Goal: Task Accomplishment & Management: Understand process/instructions

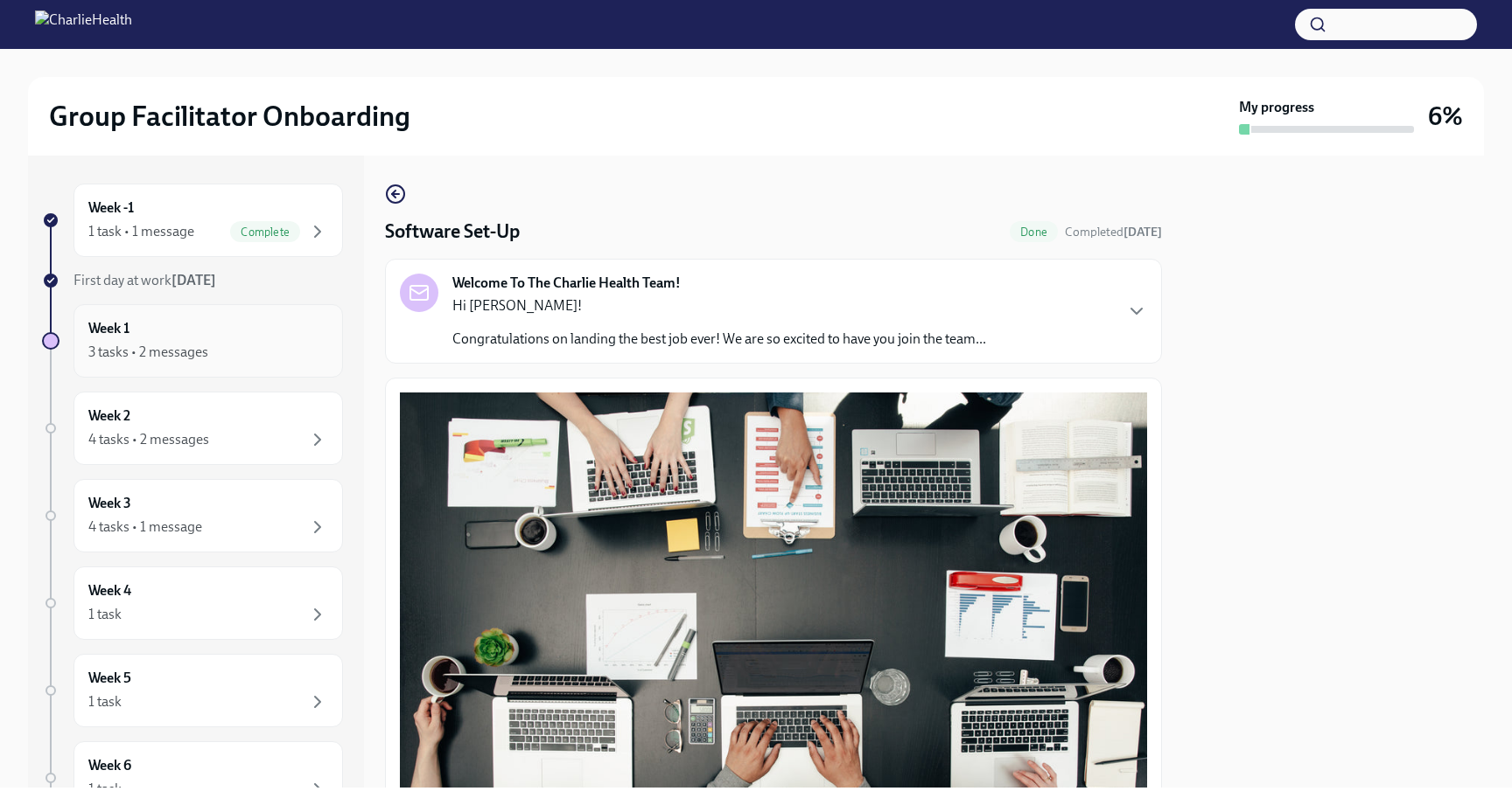
click at [296, 355] on div "3 tasks • 2 messages" at bounding box center [208, 352] width 240 height 21
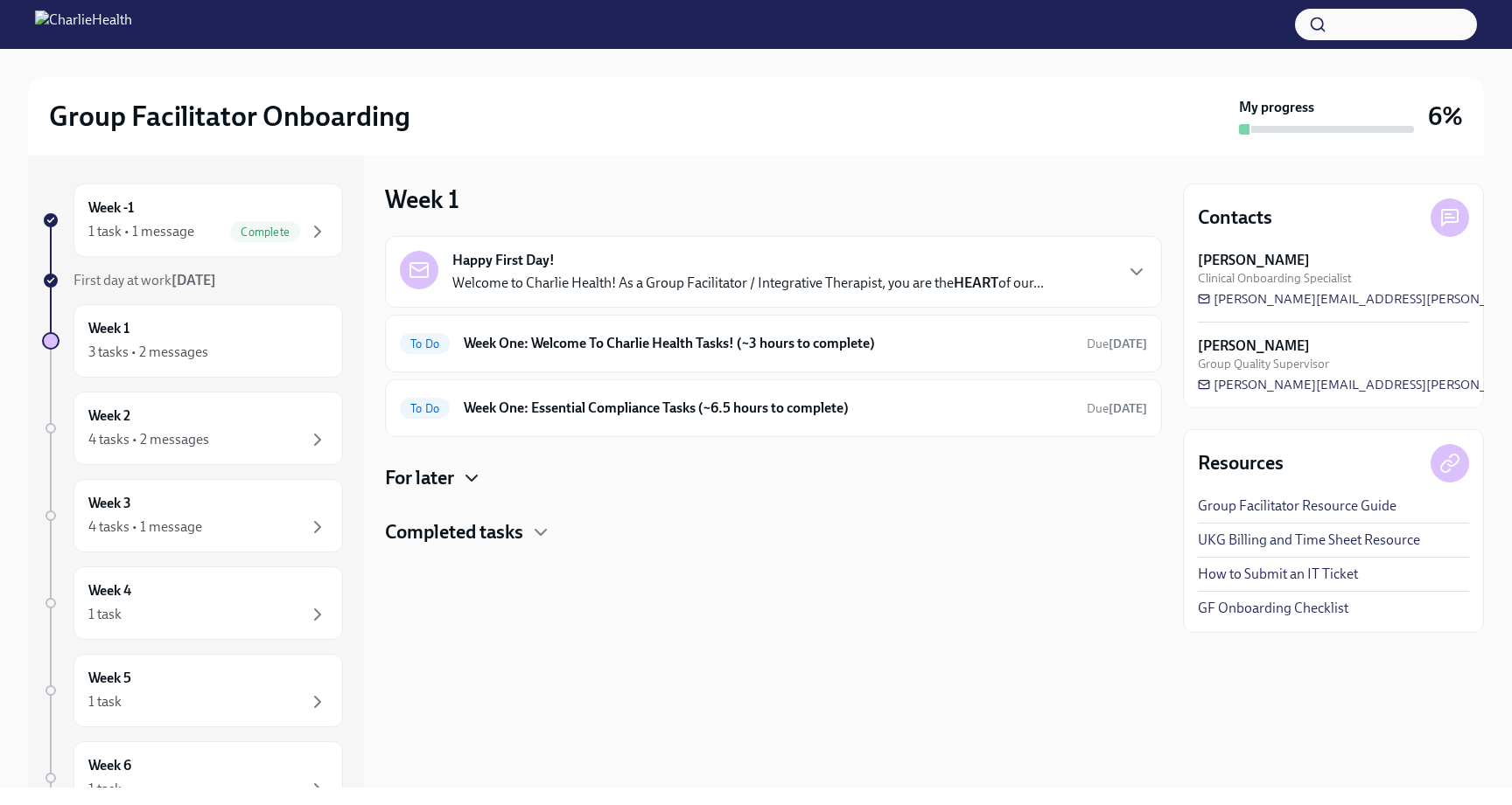
click at [469, 485] on icon "button" at bounding box center [471, 478] width 21 height 21
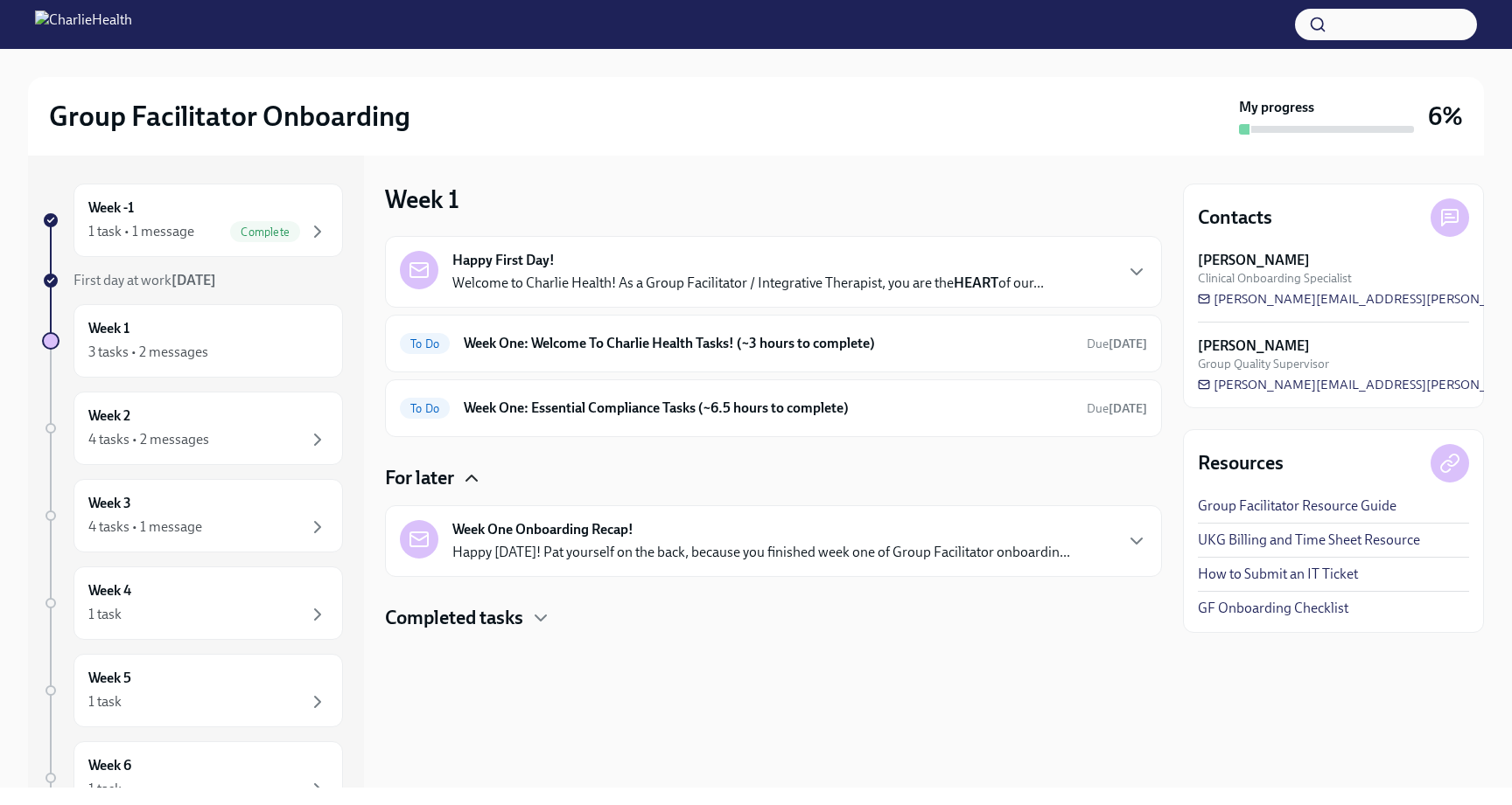
click at [498, 622] on h4 "Completed tasks" at bounding box center [455, 618] width 138 height 27
click at [723, 282] on p "Welcome to Charlie Health! As a Group Facilitator / Integrative Therapist, you …" at bounding box center [748, 282] width 592 height 19
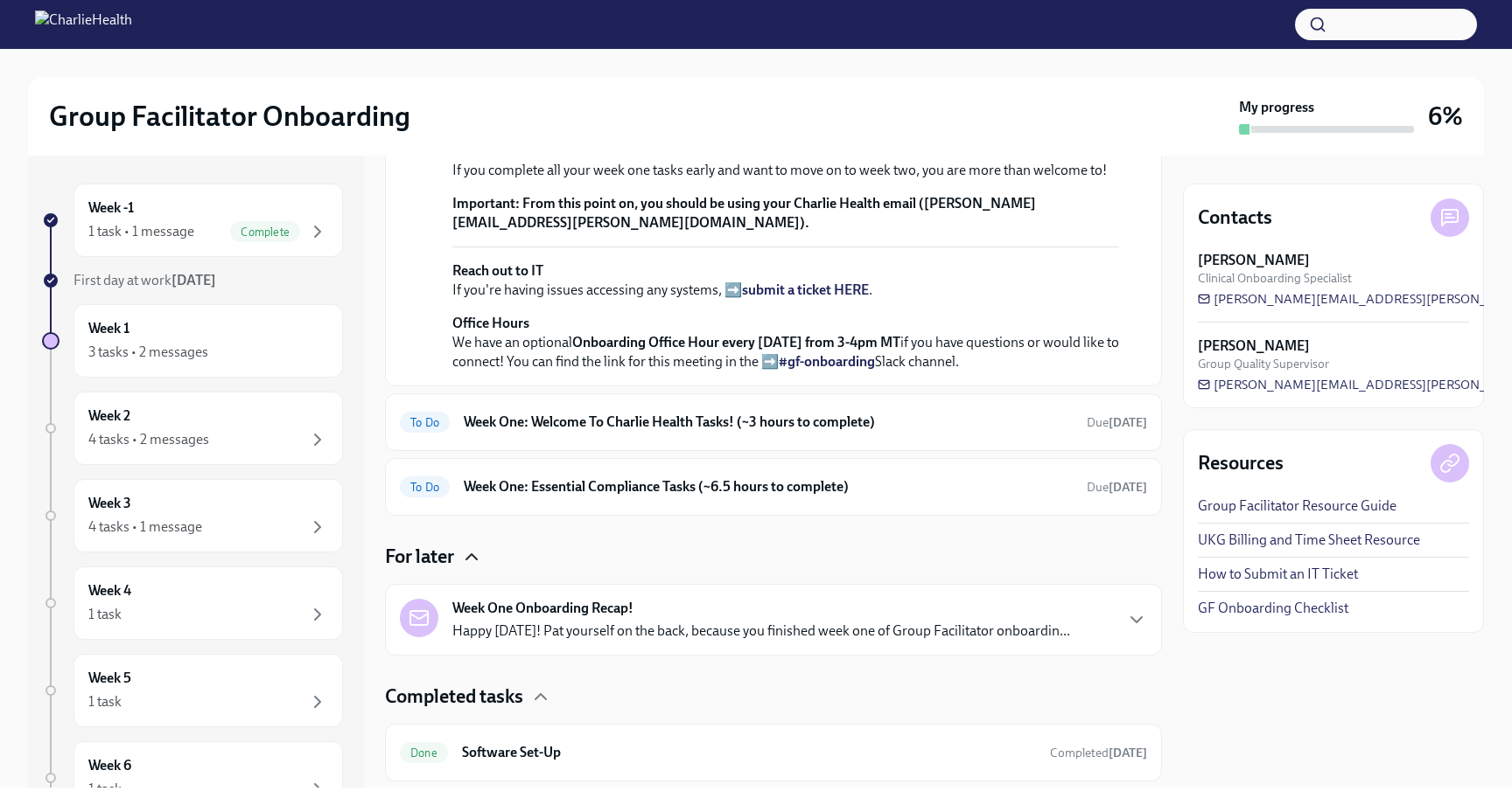
scroll to position [429, 0]
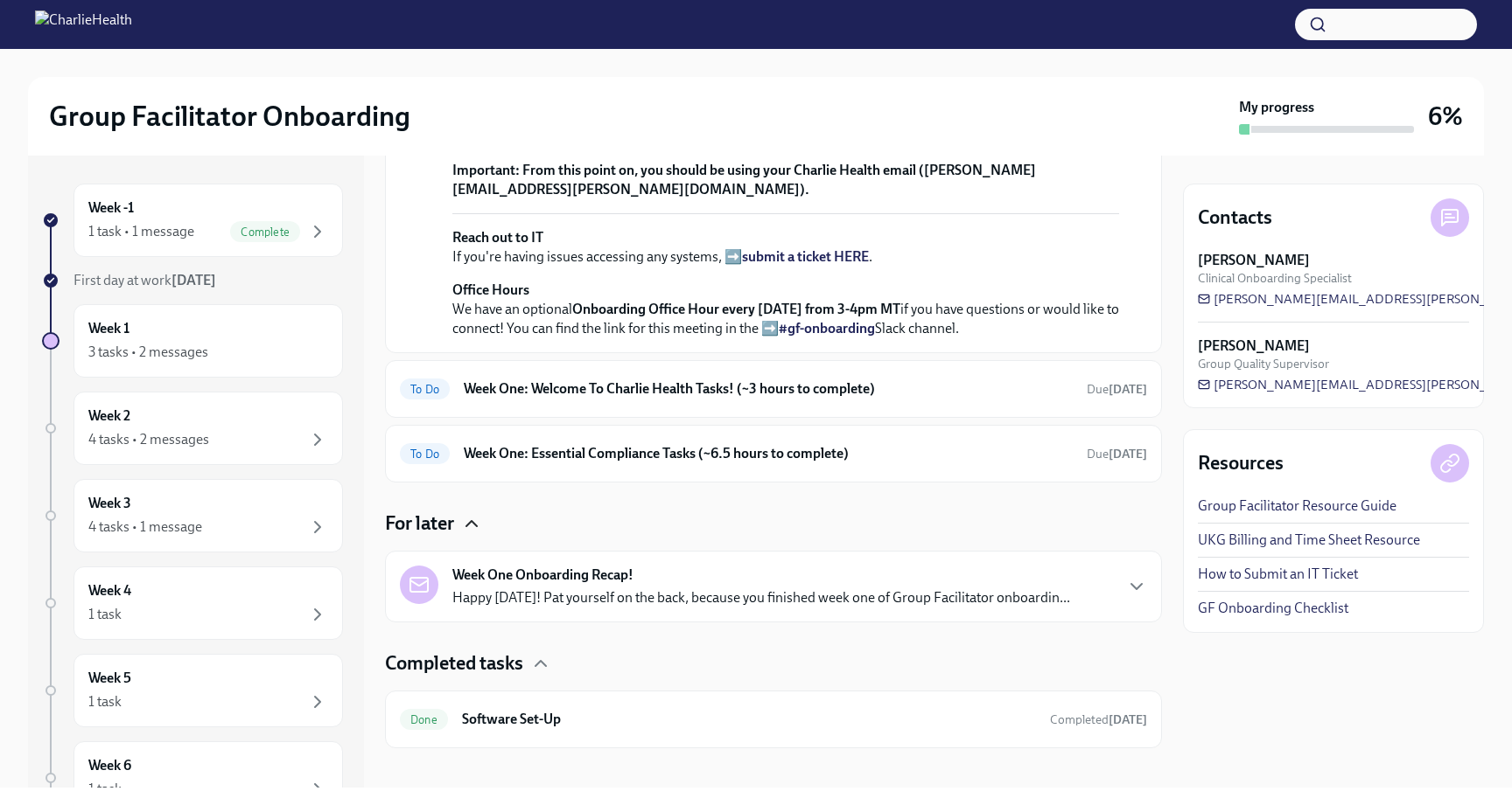
click at [733, 114] on p "Your Dado onboarding plan will keep you on track of tasks via your personalized…" at bounding box center [786, 85] width 667 height 57
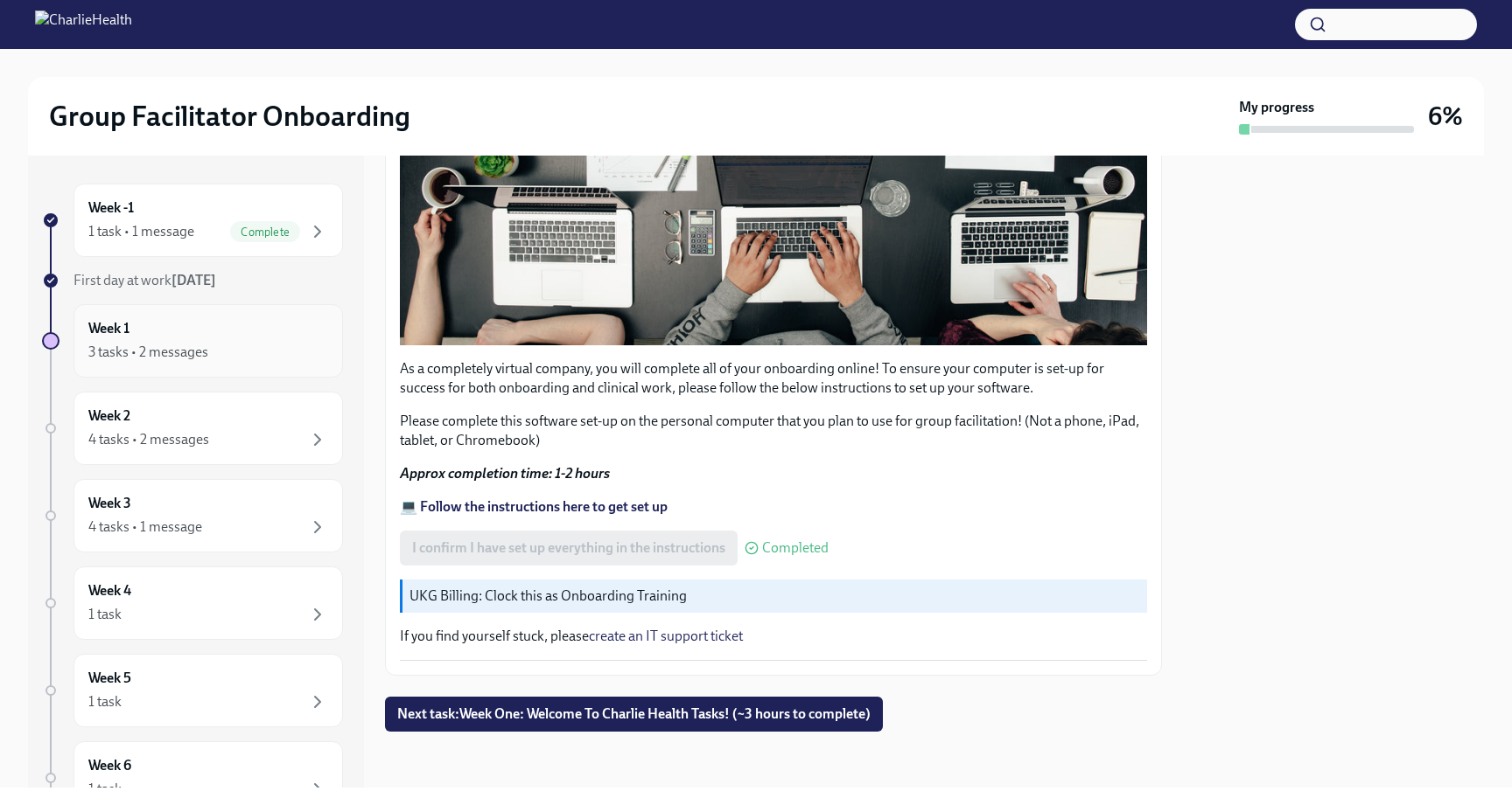
click at [266, 337] on div "Week 1 3 tasks • 2 messages" at bounding box center [208, 341] width 240 height 43
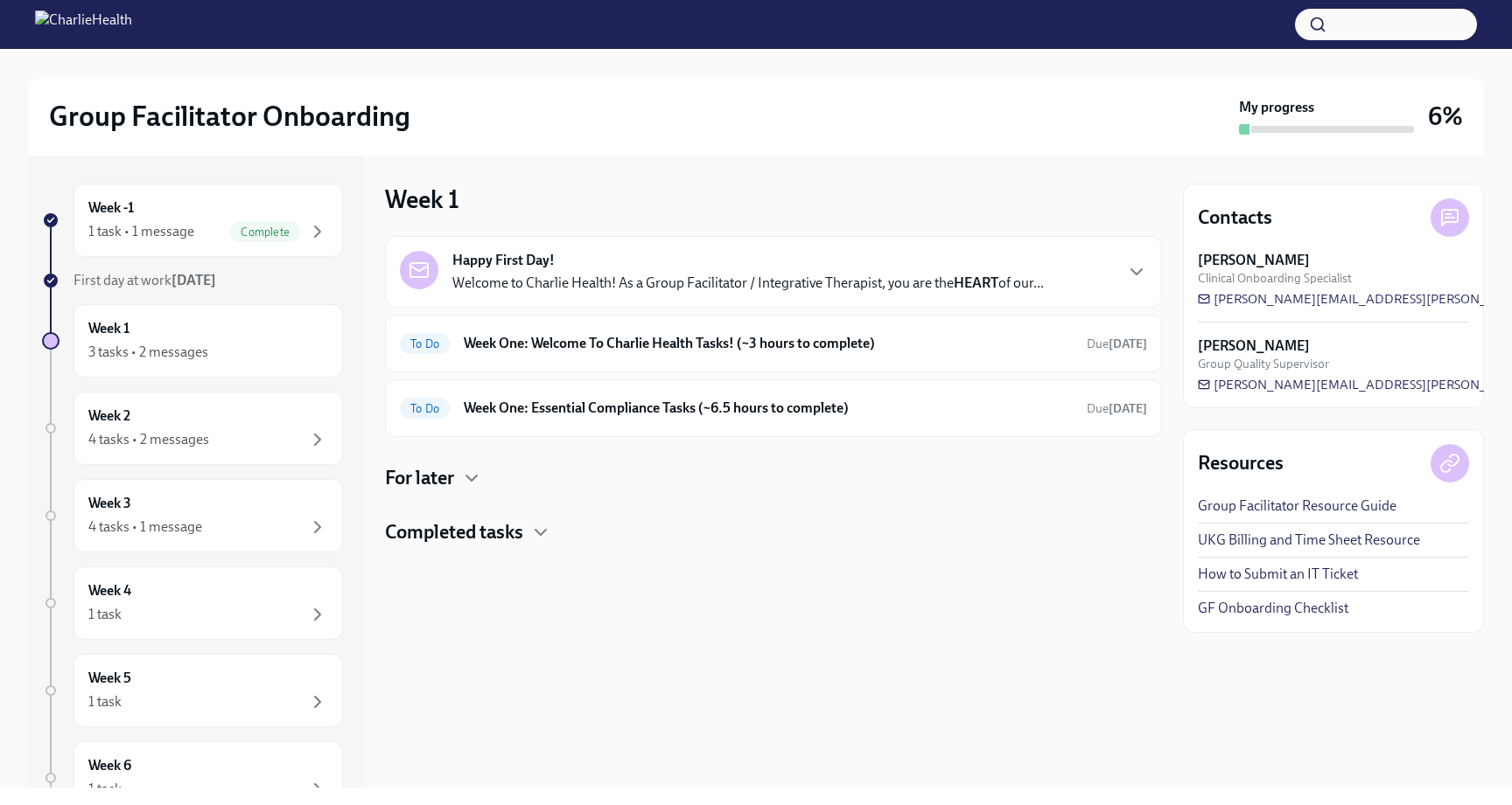
click at [1264, 570] on link "How to Submit an IT Ticket" at bounding box center [1278, 574] width 160 height 19
click at [613, 351] on h6 "Week One: Welcome To Charlie Health Tasks! (~3 hours to complete)" at bounding box center [768, 343] width 609 height 19
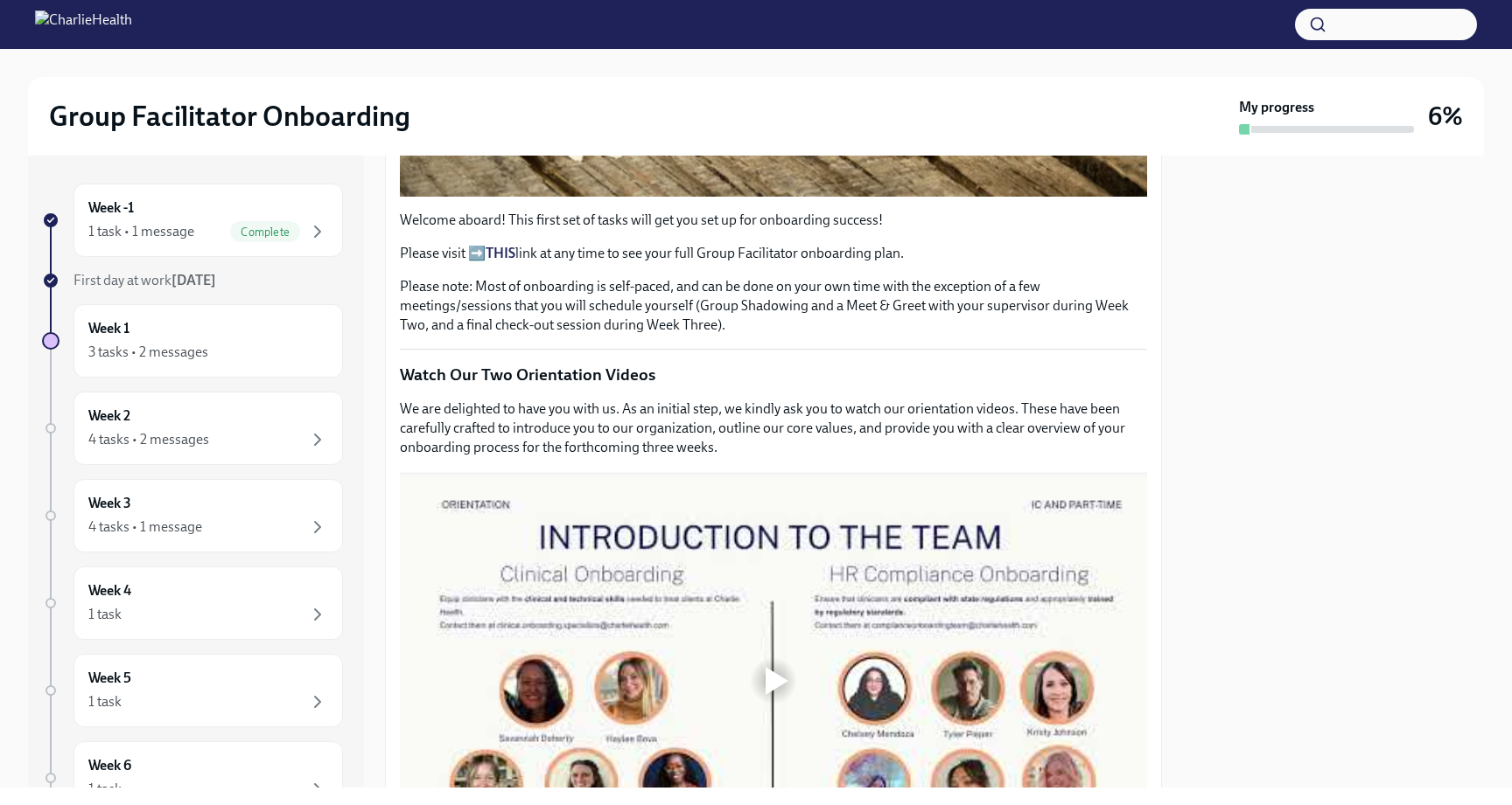
scroll to position [631, 0]
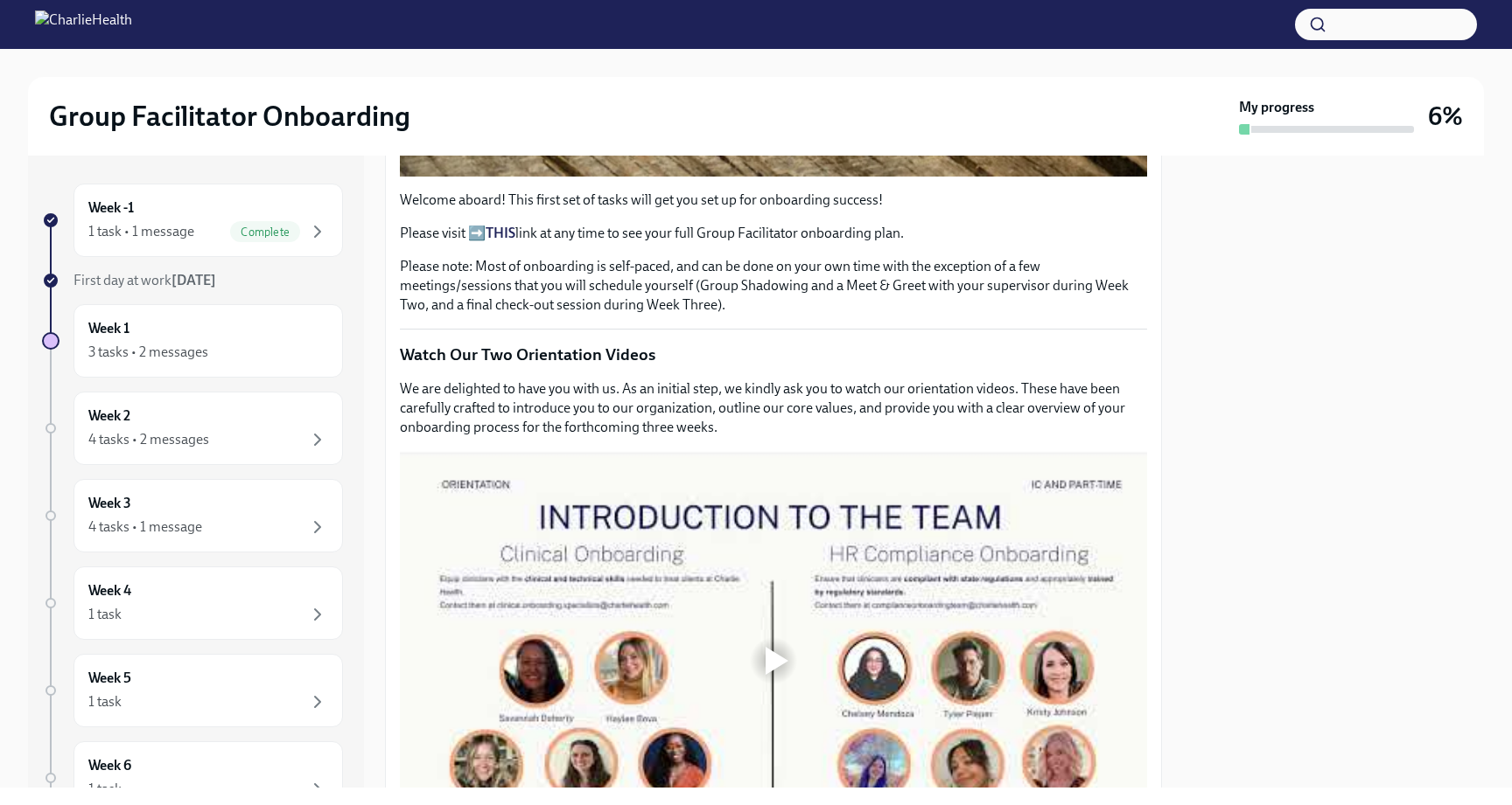
click at [495, 230] on strong "THIS" at bounding box center [500, 233] width 30 height 17
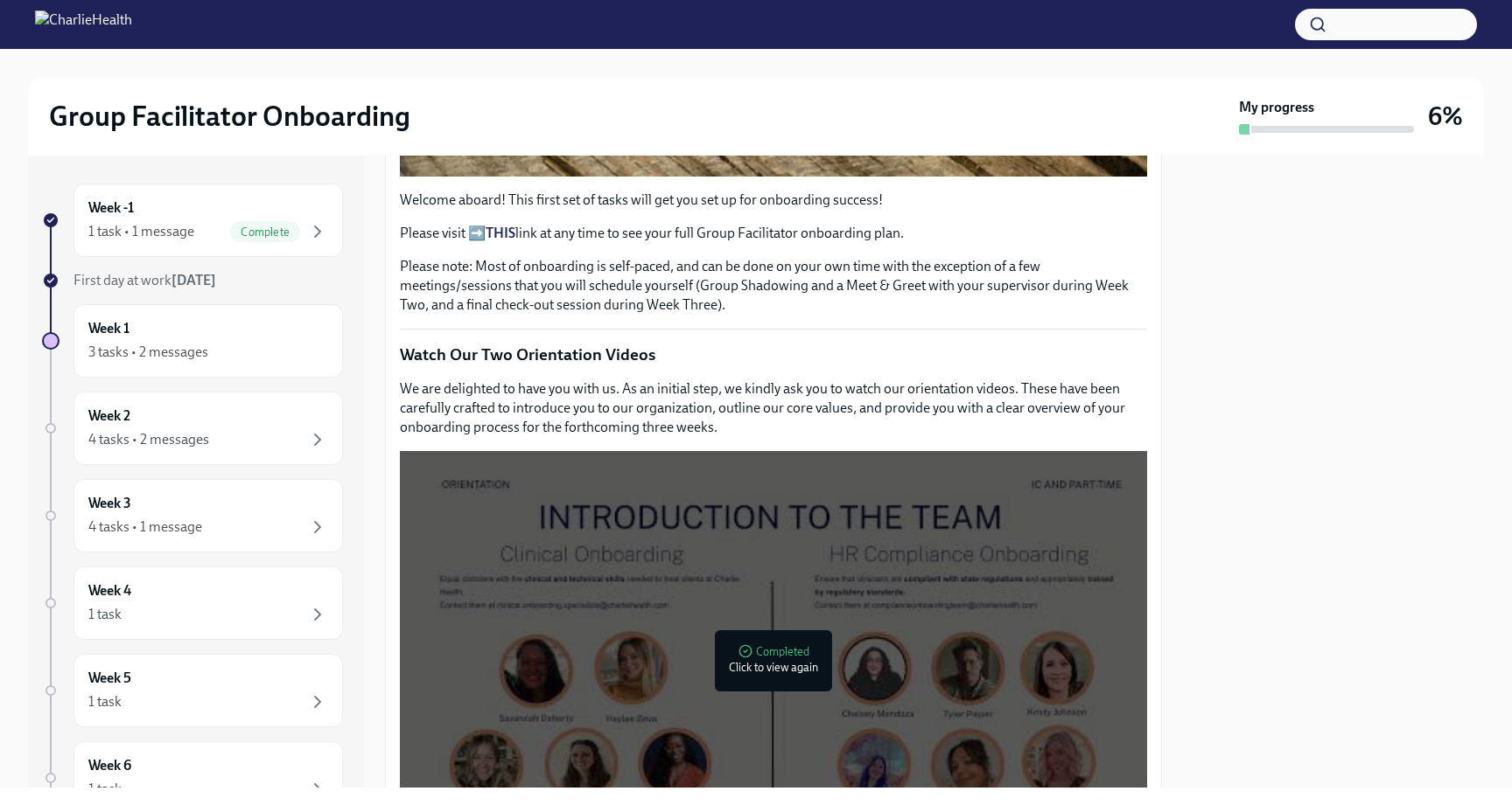
click at [1049, 2] on div at bounding box center [756, 25] width 1512 height 49
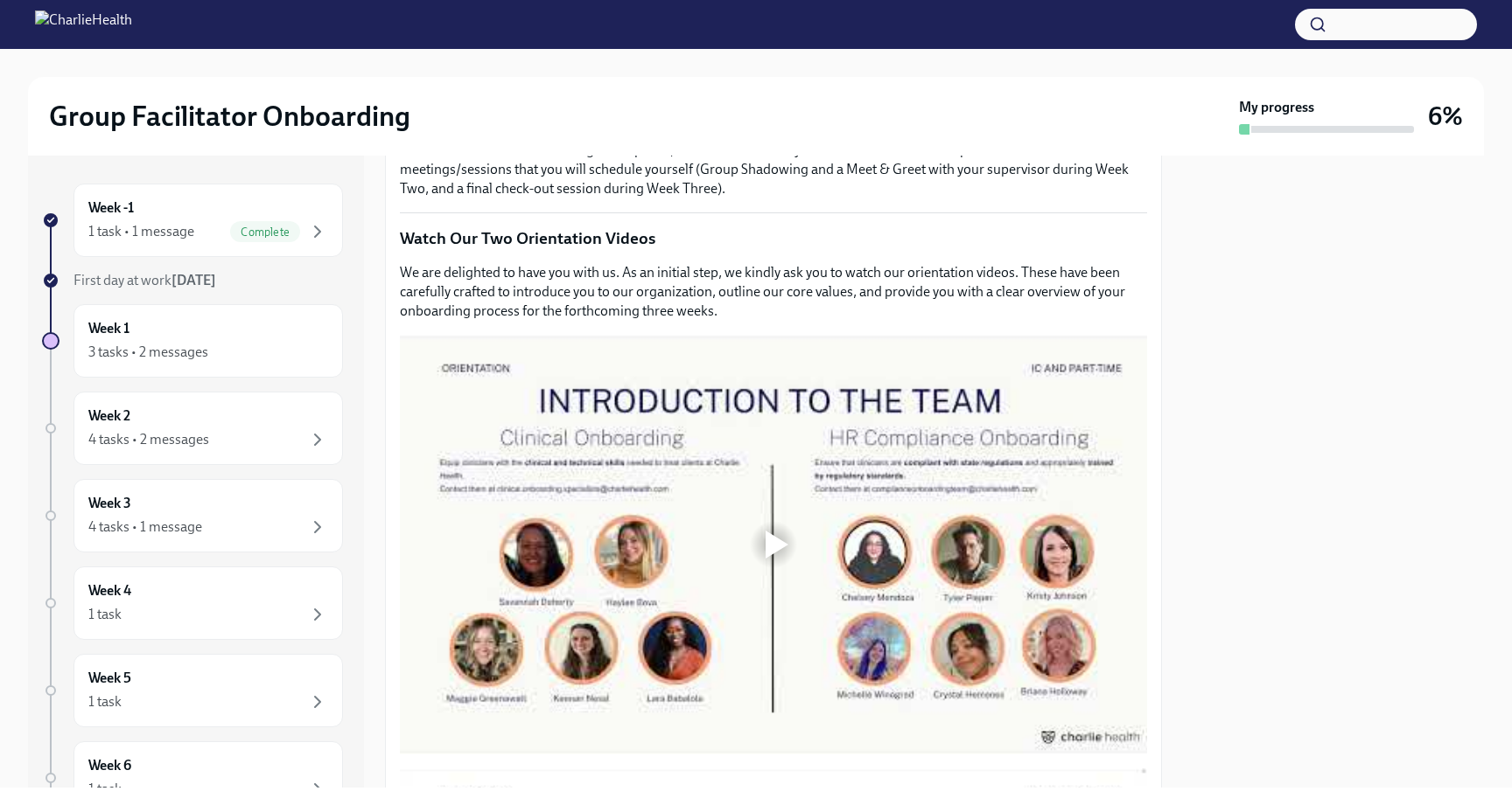
scroll to position [907, 0]
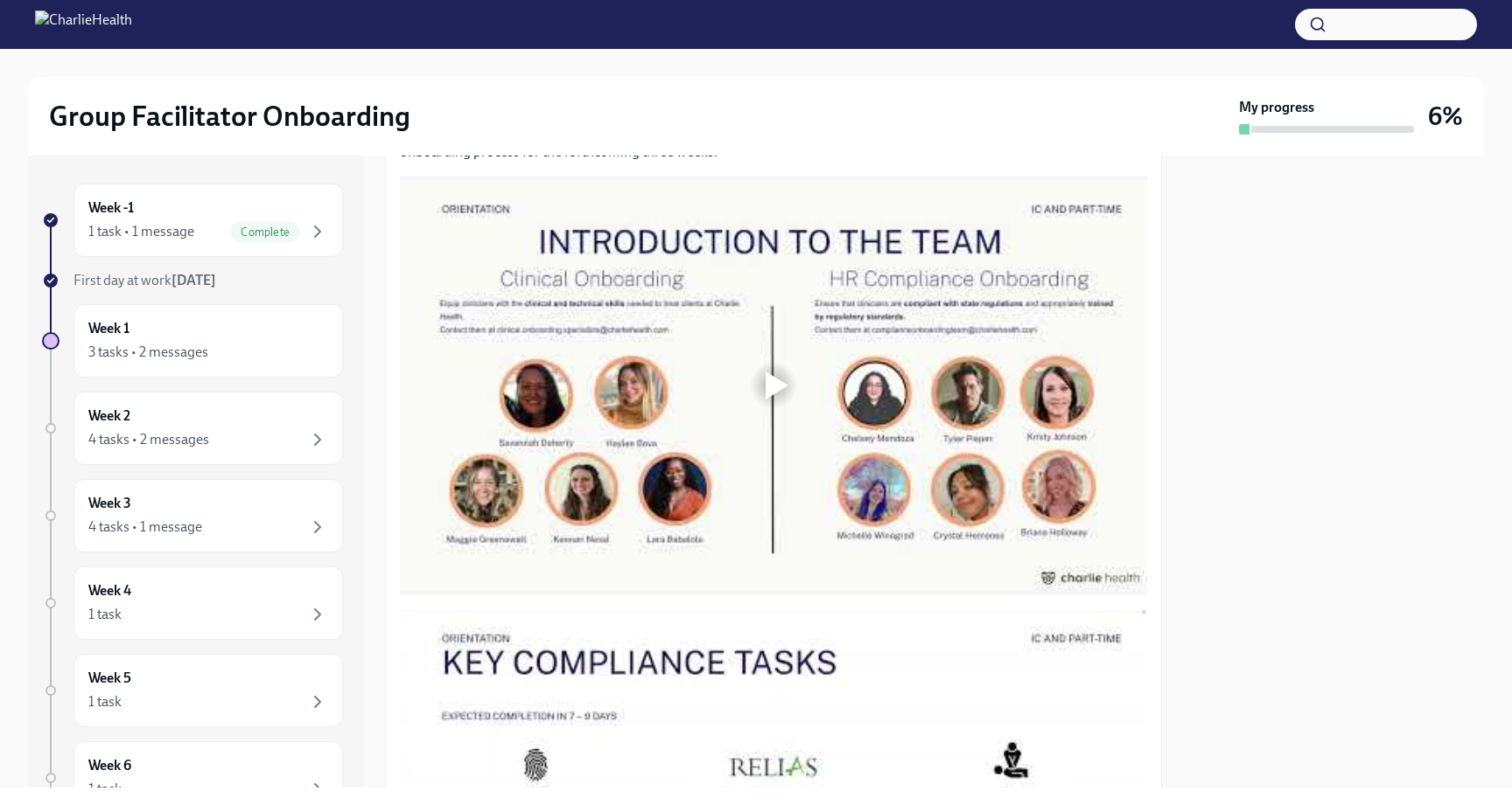
click at [772, 380] on div at bounding box center [777, 385] width 23 height 28
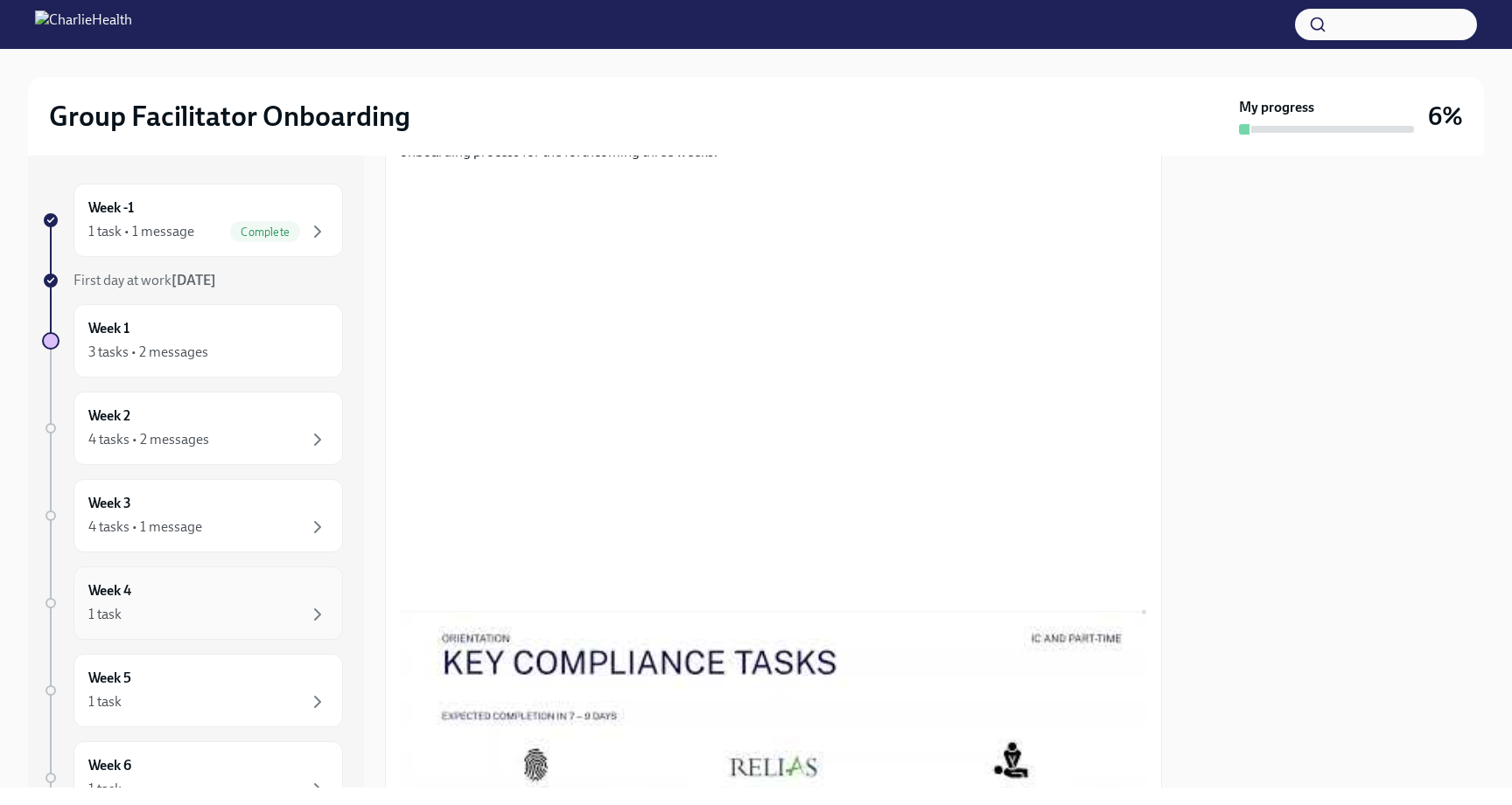
scroll to position [0, 0]
click at [1382, 517] on div at bounding box center [1333, 472] width 301 height 632
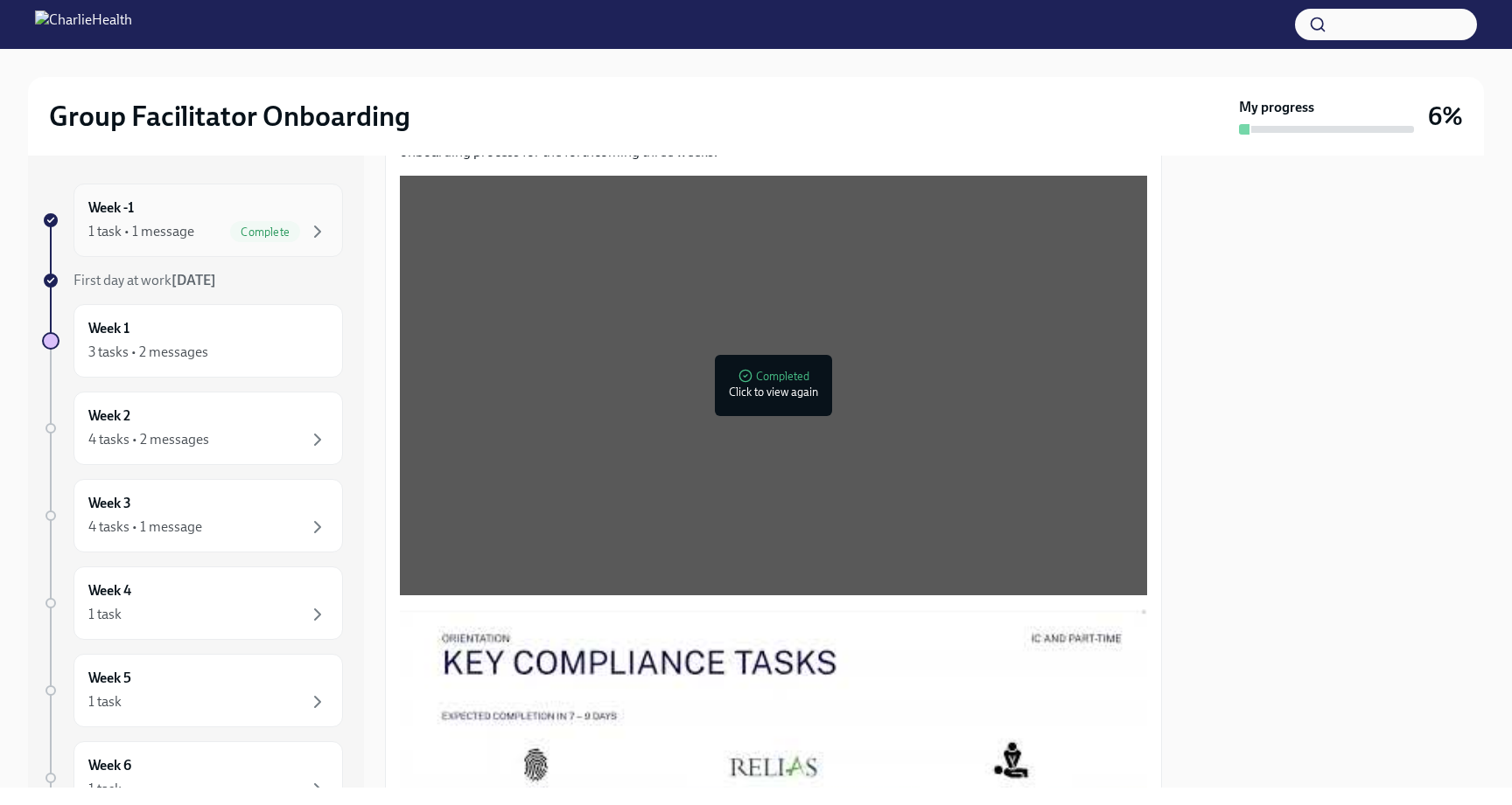
click at [210, 229] on div "1 task • 1 message Complete" at bounding box center [208, 231] width 240 height 21
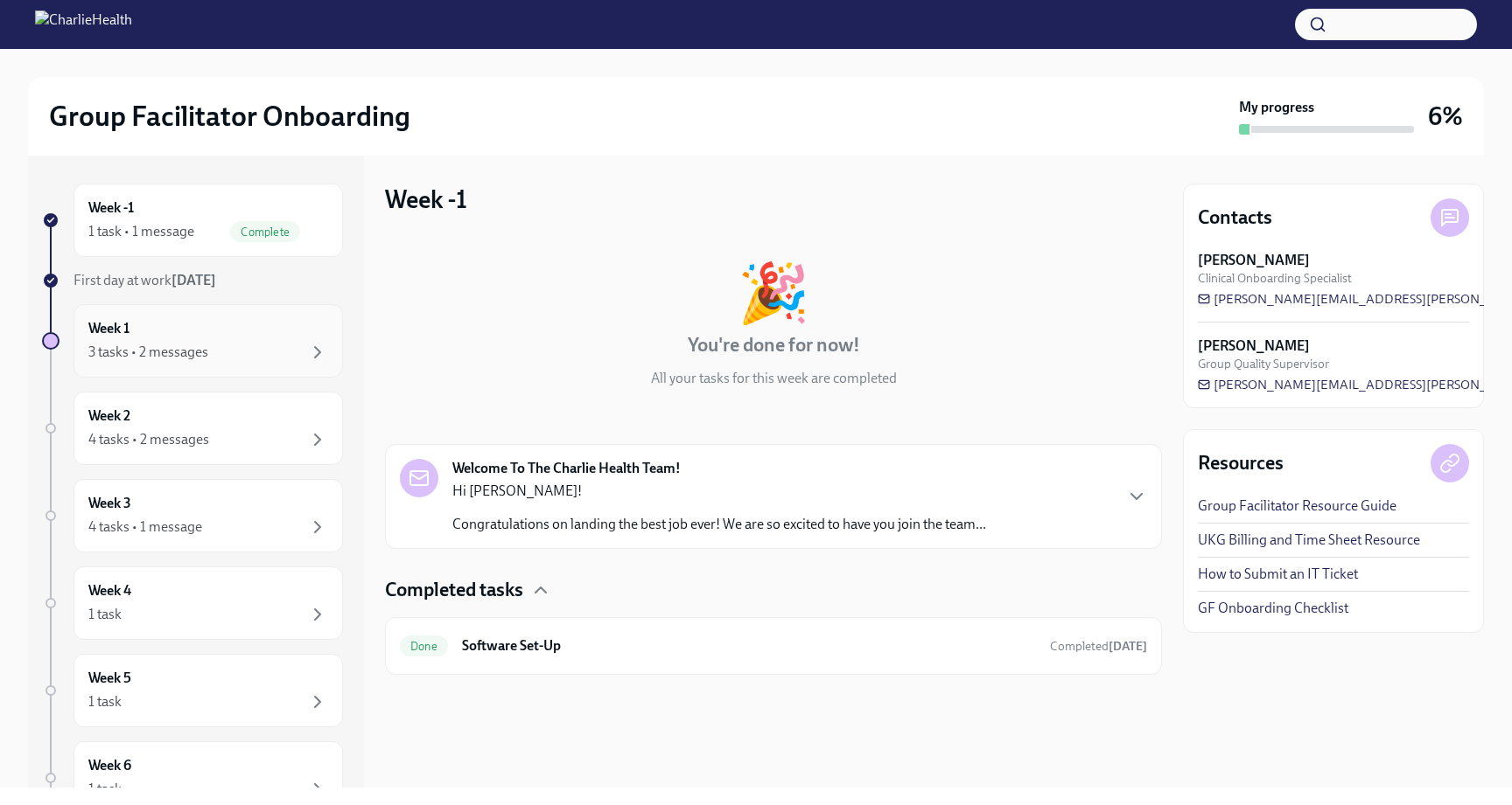
click at [220, 329] on div "Week 1 3 tasks • 2 messages" at bounding box center [208, 341] width 240 height 43
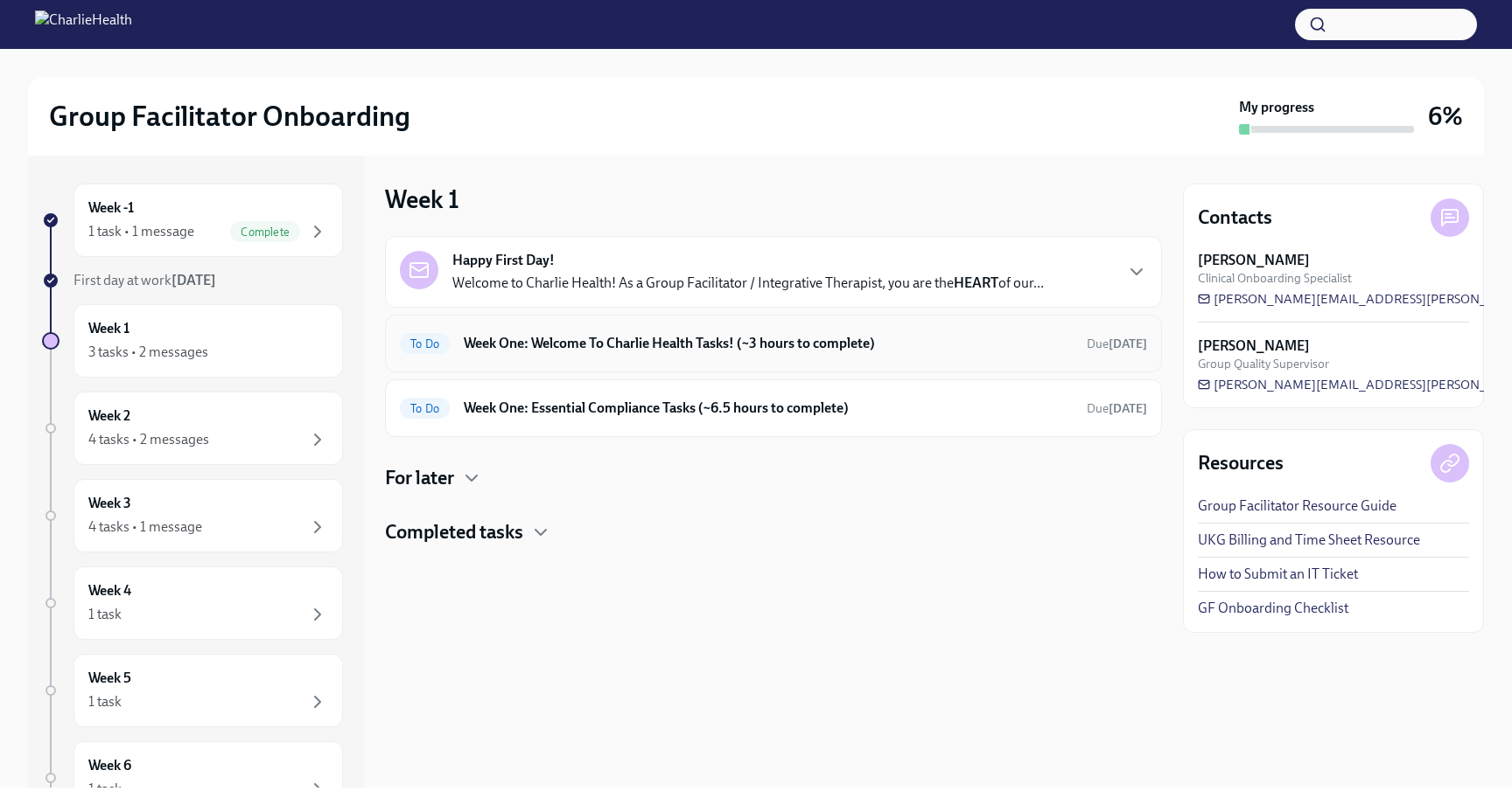
click at [636, 350] on h6 "Week One: Welcome To Charlie Health Tasks! (~3 hours to complete)" at bounding box center [768, 343] width 609 height 19
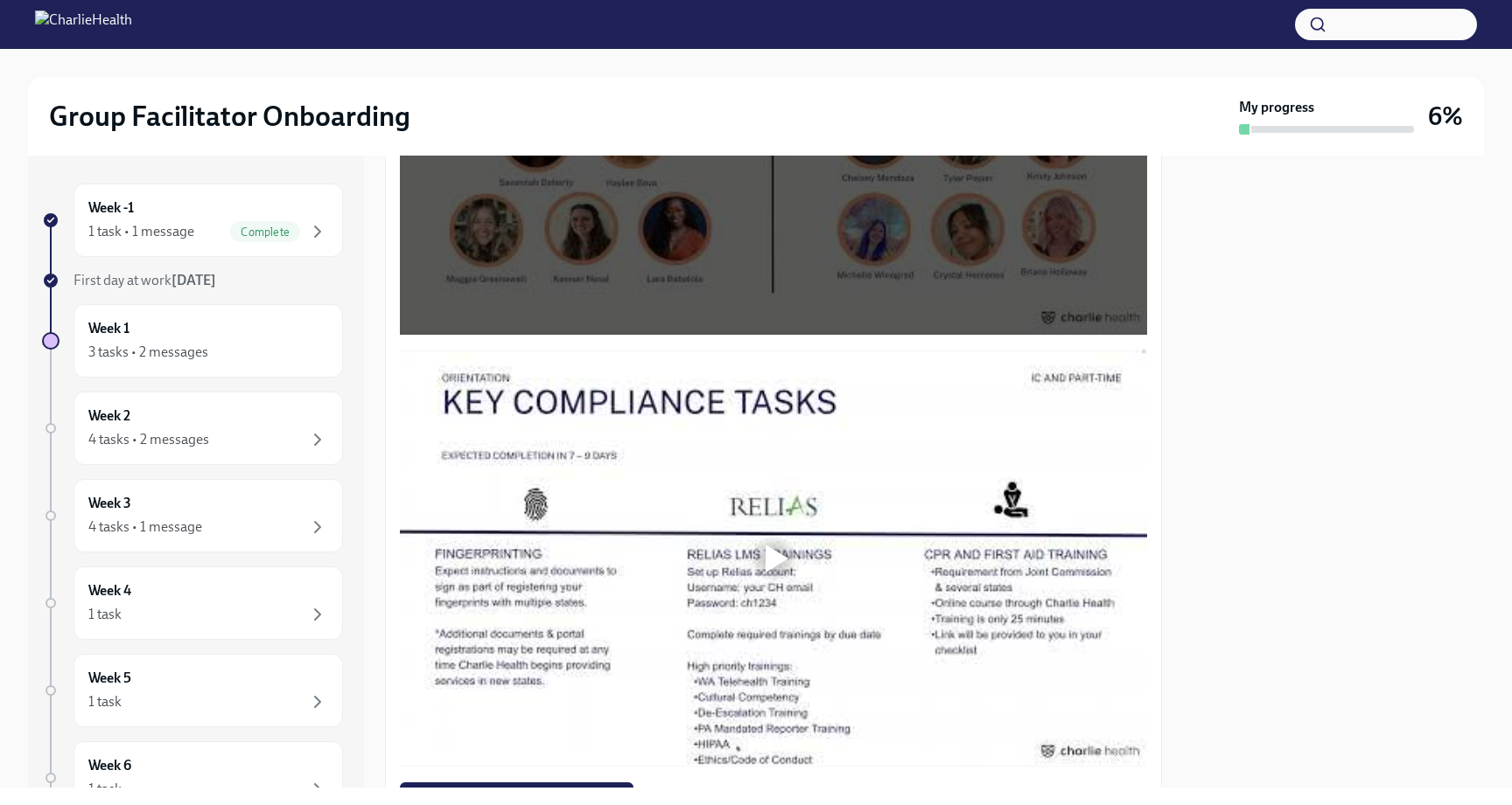
scroll to position [1172, 0]
